Goal: Task Accomplishment & Management: Manage account settings

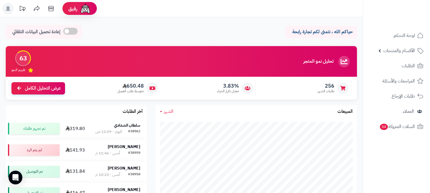
scroll to position [32, 0]
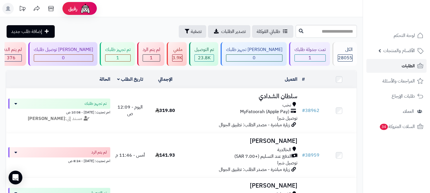
click at [391, 67] on link "الطلبات" at bounding box center [397, 66] width 60 height 14
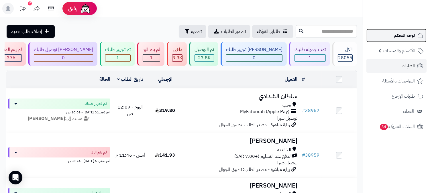
click at [400, 38] on span "لوحة التحكم" at bounding box center [404, 36] width 21 height 8
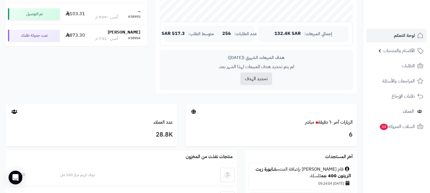
scroll to position [191, 0]
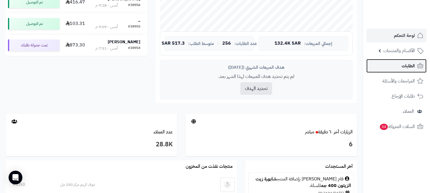
click at [413, 62] on span "الطلبات" at bounding box center [408, 66] width 13 height 8
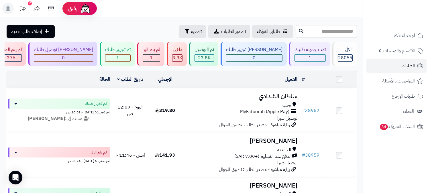
click at [396, 68] on link "الطلبات" at bounding box center [397, 66] width 60 height 14
click at [397, 68] on link "الطلبات" at bounding box center [397, 66] width 60 height 14
click at [400, 68] on link "الطلبات" at bounding box center [397, 66] width 60 height 14
click at [411, 64] on span "الطلبات" at bounding box center [408, 66] width 13 height 8
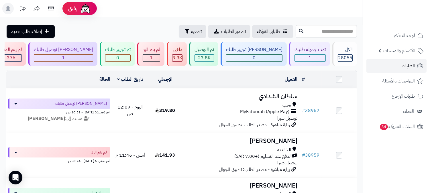
click at [403, 63] on span "الطلبات" at bounding box center [408, 66] width 13 height 8
click at [346, 30] on input "text" at bounding box center [326, 31] width 61 height 13
type input "*****"
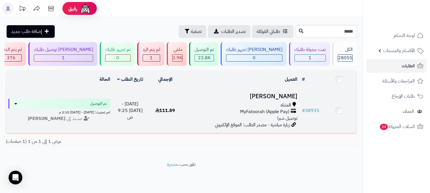
click at [279, 96] on h3 "[PERSON_NAME]" at bounding box center [241, 96] width 112 height 7
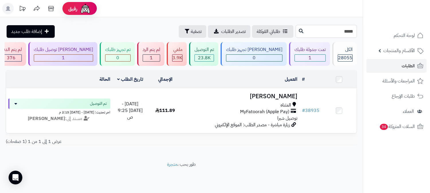
drag, startPoint x: 348, startPoint y: 31, endPoint x: 362, endPoint y: 32, distance: 13.6
click at [362, 32] on div "***** طلباتي المُوكلة تصدير الطلبات تصفية إضافة طلب جديد" at bounding box center [181, 31] width 363 height 13
type input "*****"
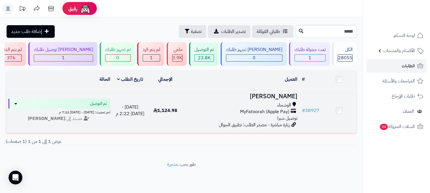
click at [289, 93] on h3 "[PERSON_NAME]" at bounding box center [241, 96] width 112 height 7
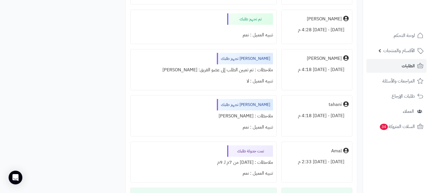
scroll to position [1380, 0]
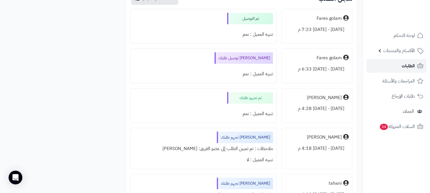
click at [404, 68] on span "الطلبات" at bounding box center [408, 66] width 13 height 8
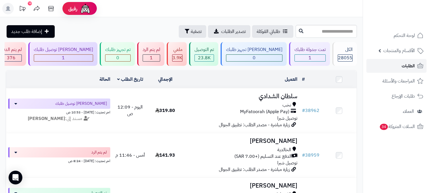
click at [397, 61] on link "الطلبات" at bounding box center [397, 66] width 60 height 14
click at [392, 68] on link "الطلبات" at bounding box center [397, 66] width 60 height 14
click at [418, 65] on icon at bounding box center [420, 65] width 7 height 7
click at [407, 64] on span "الطلبات" at bounding box center [408, 66] width 13 height 8
click at [412, 66] on span "الطلبات" at bounding box center [408, 66] width 13 height 8
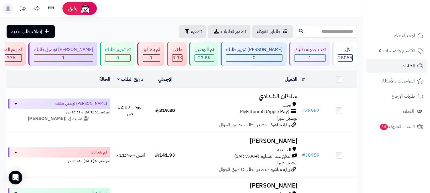
drag, startPoint x: 409, startPoint y: 62, endPoint x: 407, endPoint y: 67, distance: 5.4
click at [409, 62] on span "الطلبات" at bounding box center [408, 66] width 13 height 8
click at [397, 63] on link "الطلبات" at bounding box center [397, 66] width 60 height 14
click at [388, 64] on link "الطلبات" at bounding box center [397, 66] width 60 height 14
click at [403, 63] on span "الطلبات" at bounding box center [408, 66] width 13 height 8
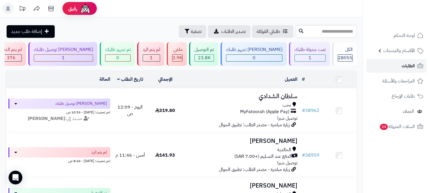
click at [403, 70] on span "الطلبات" at bounding box center [408, 66] width 13 height 8
click at [392, 68] on link "الطلبات" at bounding box center [397, 66] width 60 height 14
click at [404, 65] on span "الطلبات" at bounding box center [408, 66] width 13 height 8
click at [405, 63] on span "الطلبات" at bounding box center [408, 66] width 13 height 8
click at [406, 66] on span "الطلبات" at bounding box center [408, 66] width 13 height 8
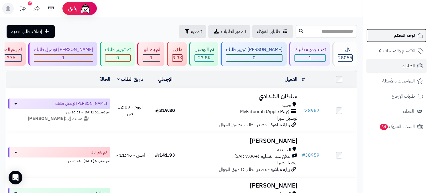
click at [403, 35] on span "لوحة التحكم" at bounding box center [404, 36] width 21 height 8
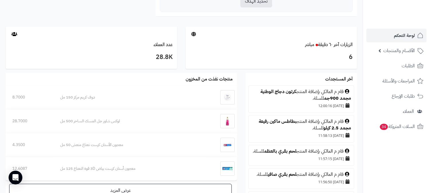
scroll to position [318, 0]
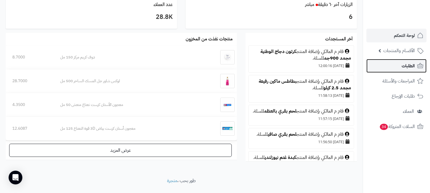
click at [409, 68] on span "الطلبات" at bounding box center [408, 66] width 13 height 8
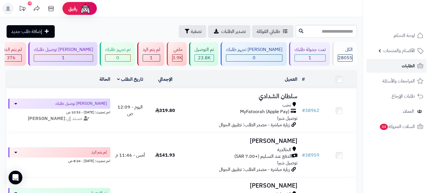
click at [393, 66] on link "الطلبات" at bounding box center [397, 66] width 60 height 14
click at [394, 62] on link "الطلبات" at bounding box center [397, 66] width 60 height 14
click at [396, 62] on link "الطلبات" at bounding box center [397, 66] width 60 height 14
click at [311, 52] on div "تمت جدولة طلبك" at bounding box center [310, 49] width 31 height 7
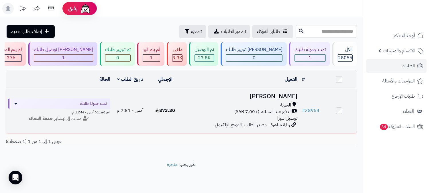
click at [277, 97] on h3 "[PERSON_NAME]" at bounding box center [241, 96] width 112 height 7
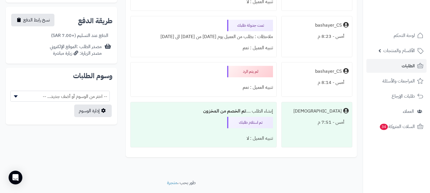
scroll to position [255, 0]
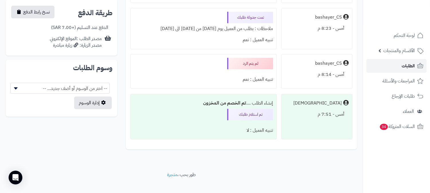
click at [412, 67] on span "الطلبات" at bounding box center [408, 66] width 13 height 8
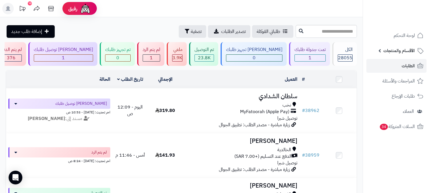
click at [428, 54] on li "الأقسام والمنتجات المنتجات الأقسام الماركات مواصفات المنتجات مواصفات المنتجات أ…" at bounding box center [396, 51] width 67 height 14
click at [411, 64] on span "الطلبات" at bounding box center [408, 66] width 13 height 8
click at [411, 60] on link "الطلبات" at bounding box center [397, 66] width 60 height 14
click at [405, 66] on span "الطلبات" at bounding box center [408, 66] width 13 height 8
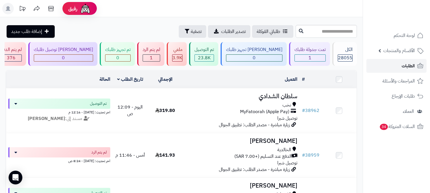
click at [406, 69] on span "الطلبات" at bounding box center [408, 66] width 13 height 8
click at [418, 61] on link "الطلبات" at bounding box center [397, 66] width 60 height 14
click at [398, 64] on link "الطلبات" at bounding box center [397, 66] width 60 height 14
click at [408, 66] on span "الطلبات" at bounding box center [408, 66] width 13 height 8
click at [410, 65] on span "الطلبات" at bounding box center [408, 66] width 13 height 8
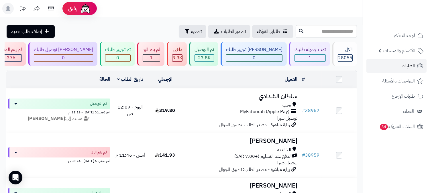
click at [409, 66] on span "الطلبات" at bounding box center [408, 66] width 13 height 8
click at [402, 68] on link "الطلبات" at bounding box center [397, 66] width 60 height 14
click at [413, 63] on span "الطلبات" at bounding box center [408, 66] width 13 height 8
click at [402, 64] on span "الطلبات" at bounding box center [408, 66] width 13 height 8
click at [404, 62] on span "الطلبات" at bounding box center [408, 66] width 13 height 8
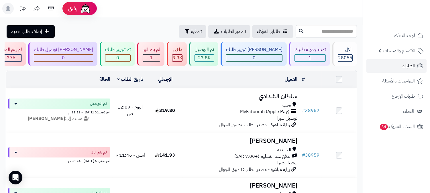
click at [419, 62] on link "الطلبات" at bounding box center [397, 66] width 60 height 14
click at [408, 63] on span "الطلبات" at bounding box center [408, 66] width 13 height 8
click at [406, 67] on span "الطلبات" at bounding box center [408, 66] width 13 height 8
click at [409, 64] on span "الطلبات" at bounding box center [408, 66] width 13 height 8
click at [401, 64] on link "الطلبات" at bounding box center [397, 66] width 60 height 14
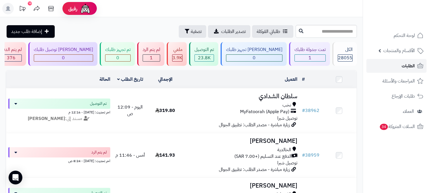
click at [401, 64] on link "الطلبات" at bounding box center [397, 66] width 60 height 14
click at [406, 63] on span "الطلبات" at bounding box center [408, 66] width 13 height 8
click at [409, 65] on span "الطلبات" at bounding box center [408, 66] width 13 height 8
click at [410, 65] on span "الطلبات" at bounding box center [408, 66] width 13 height 8
click at [402, 64] on span "الطلبات" at bounding box center [408, 66] width 13 height 8
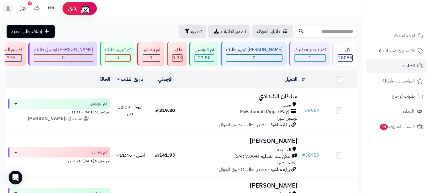
click at [409, 69] on span "الطلبات" at bounding box center [408, 66] width 13 height 8
click at [406, 66] on span "الطلبات" at bounding box center [408, 66] width 13 height 8
click at [405, 66] on span "الطلبات" at bounding box center [408, 66] width 13 height 8
click at [406, 65] on span "الطلبات" at bounding box center [408, 66] width 13 height 8
click at [402, 64] on link "الطلبات" at bounding box center [397, 66] width 60 height 14
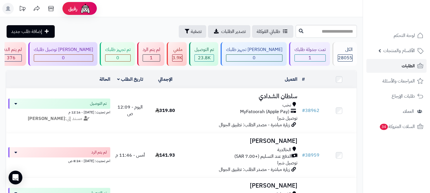
click at [406, 68] on span "الطلبات" at bounding box center [408, 66] width 13 height 8
click at [408, 60] on link "الطلبات" at bounding box center [397, 66] width 60 height 14
click at [384, 68] on link "الطلبات" at bounding box center [397, 66] width 60 height 14
click at [397, 65] on link "الطلبات" at bounding box center [397, 66] width 60 height 14
click at [404, 64] on span "الطلبات" at bounding box center [408, 66] width 13 height 8
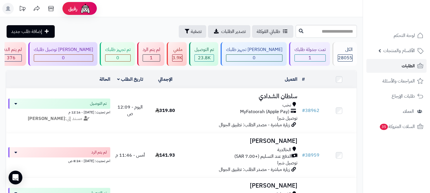
click at [412, 65] on span "الطلبات" at bounding box center [408, 66] width 13 height 8
click at [404, 67] on span "الطلبات" at bounding box center [408, 66] width 13 height 8
click at [399, 65] on link "الطلبات" at bounding box center [397, 66] width 60 height 14
click at [399, 67] on link "الطلبات" at bounding box center [397, 66] width 60 height 14
click at [400, 67] on link "الطلبات" at bounding box center [397, 66] width 60 height 14
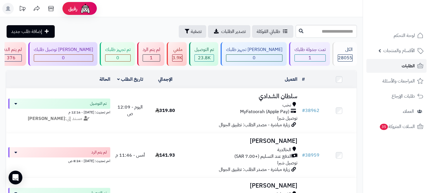
click at [387, 69] on link "الطلبات" at bounding box center [397, 66] width 60 height 14
click at [409, 64] on span "الطلبات" at bounding box center [408, 66] width 13 height 8
click at [414, 71] on link "الطلبات" at bounding box center [397, 66] width 60 height 14
click at [408, 67] on span "الطلبات" at bounding box center [408, 66] width 13 height 8
click at [420, 62] on icon at bounding box center [420, 65] width 7 height 7
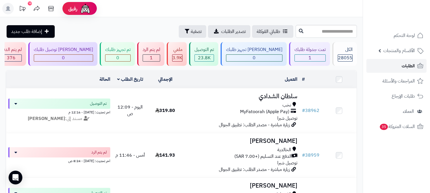
click at [405, 66] on span "الطلبات" at bounding box center [408, 66] width 13 height 8
click at [401, 70] on link "الطلبات" at bounding box center [397, 66] width 60 height 14
click at [389, 66] on link "الطلبات" at bounding box center [397, 66] width 60 height 14
click at [400, 65] on link "الطلبات" at bounding box center [397, 66] width 60 height 14
click at [402, 64] on link "الطلبات" at bounding box center [397, 66] width 60 height 14
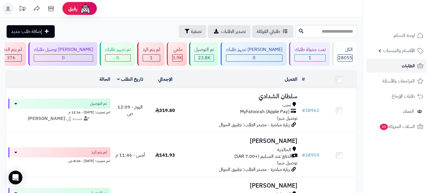
click at [402, 64] on link "الطلبات" at bounding box center [397, 66] width 60 height 14
click at [410, 65] on span "الطلبات" at bounding box center [408, 66] width 13 height 8
click at [48, 7] on icon at bounding box center [50, 8] width 11 height 11
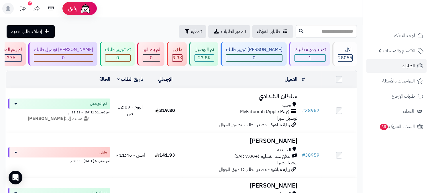
click at [409, 70] on link "الطلبات" at bounding box center [397, 66] width 60 height 14
click at [381, 61] on link "الطلبات" at bounding box center [397, 66] width 60 height 14
click at [402, 66] on span "الطلبات" at bounding box center [408, 66] width 13 height 8
click at [414, 63] on span "الطلبات" at bounding box center [408, 66] width 13 height 8
click at [406, 70] on link "الطلبات" at bounding box center [397, 66] width 60 height 14
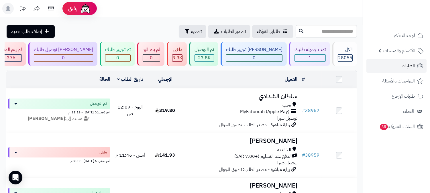
click at [392, 68] on link "الطلبات" at bounding box center [397, 66] width 60 height 14
click at [393, 66] on link "الطلبات" at bounding box center [397, 66] width 60 height 14
click at [409, 65] on span "الطلبات" at bounding box center [408, 66] width 13 height 8
click at [403, 62] on span "الطلبات" at bounding box center [408, 66] width 13 height 8
click at [401, 66] on link "الطلبات" at bounding box center [397, 66] width 60 height 14
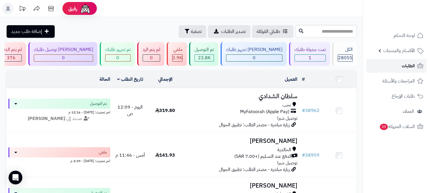
click at [396, 69] on link "الطلبات" at bounding box center [397, 66] width 60 height 14
click at [397, 69] on link "الطلبات" at bounding box center [397, 66] width 60 height 14
click at [386, 60] on link "الطلبات" at bounding box center [397, 66] width 60 height 14
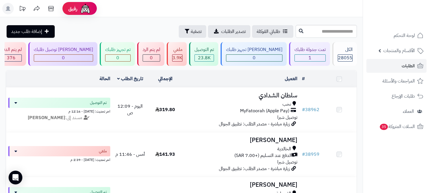
click at [312, 50] on div "تمت جدولة طلبك" at bounding box center [310, 49] width 31 height 7
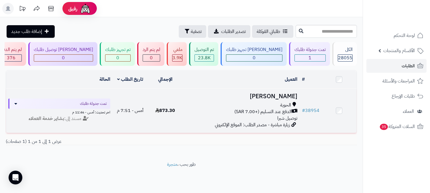
click at [281, 93] on h3 "[PERSON_NAME]" at bounding box center [241, 96] width 112 height 7
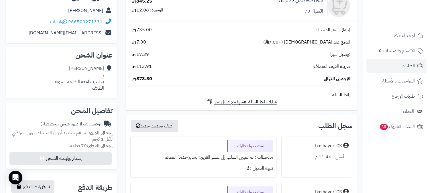
scroll to position [64, 0]
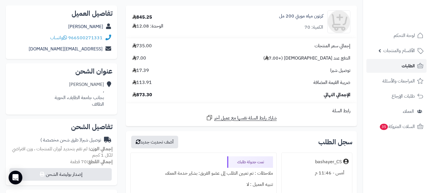
click at [399, 62] on link "الطلبات" at bounding box center [397, 66] width 60 height 14
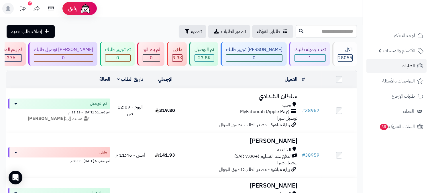
click at [396, 70] on link "الطلبات" at bounding box center [397, 66] width 60 height 14
click at [379, 67] on link "الطلبات" at bounding box center [397, 66] width 60 height 14
click at [396, 67] on link "الطلبات" at bounding box center [397, 66] width 60 height 14
click at [399, 64] on link "الطلبات" at bounding box center [397, 66] width 60 height 14
click at [404, 68] on span "الطلبات" at bounding box center [408, 66] width 13 height 8
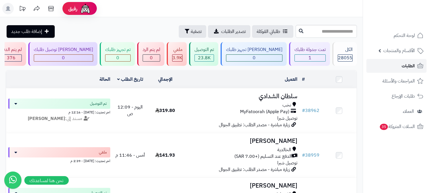
click at [411, 64] on span "الطلبات" at bounding box center [408, 66] width 13 height 8
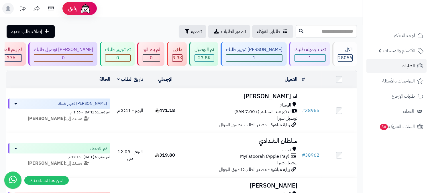
click at [392, 68] on link "الطلبات" at bounding box center [397, 66] width 60 height 14
click at [403, 67] on span "الطلبات" at bounding box center [408, 66] width 13 height 8
click at [398, 66] on link "الطلبات" at bounding box center [397, 66] width 60 height 14
click at [410, 61] on link "الطلبات" at bounding box center [397, 66] width 60 height 14
click at [323, 58] on div "1" at bounding box center [310, 58] width 31 height 7
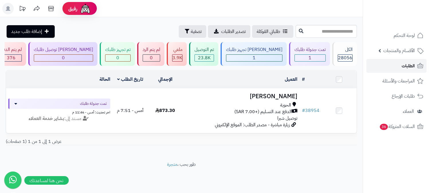
click at [398, 64] on link "الطلبات" at bounding box center [397, 66] width 60 height 14
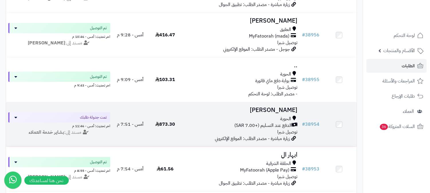
scroll to position [287, 0]
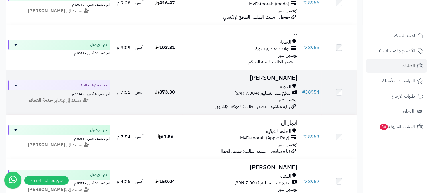
click at [260, 91] on span "الدفع عند التسليم (+7.00 SAR)" at bounding box center [262, 93] width 57 height 7
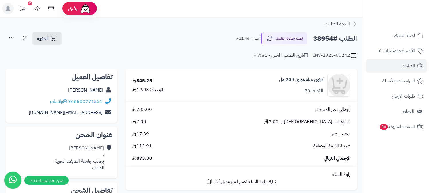
click at [394, 66] on link "الطلبات" at bounding box center [397, 66] width 60 height 14
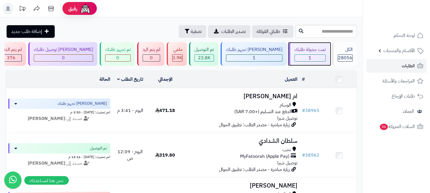
click at [326, 56] on div "تمت جدولة طلبك 1" at bounding box center [309, 54] width 41 height 24
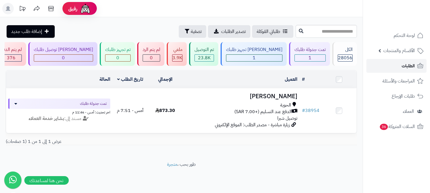
click at [400, 66] on link "الطلبات" at bounding box center [397, 66] width 60 height 14
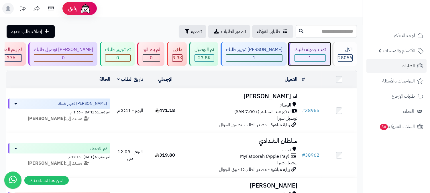
click at [323, 50] on div "تمت جدولة طلبك" at bounding box center [310, 49] width 31 height 7
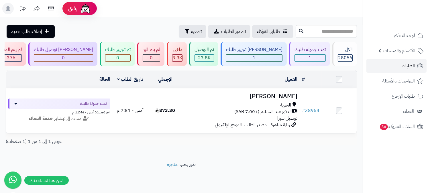
click at [400, 69] on link "الطلبات" at bounding box center [397, 66] width 60 height 14
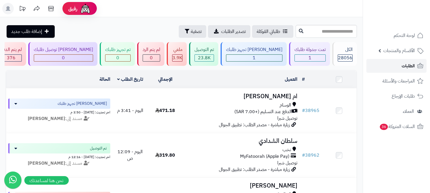
click at [402, 62] on span "الطلبات" at bounding box center [408, 66] width 13 height 8
click at [411, 66] on span "الطلبات" at bounding box center [408, 66] width 13 height 8
